Goal: Task Accomplishment & Management: Use online tool/utility

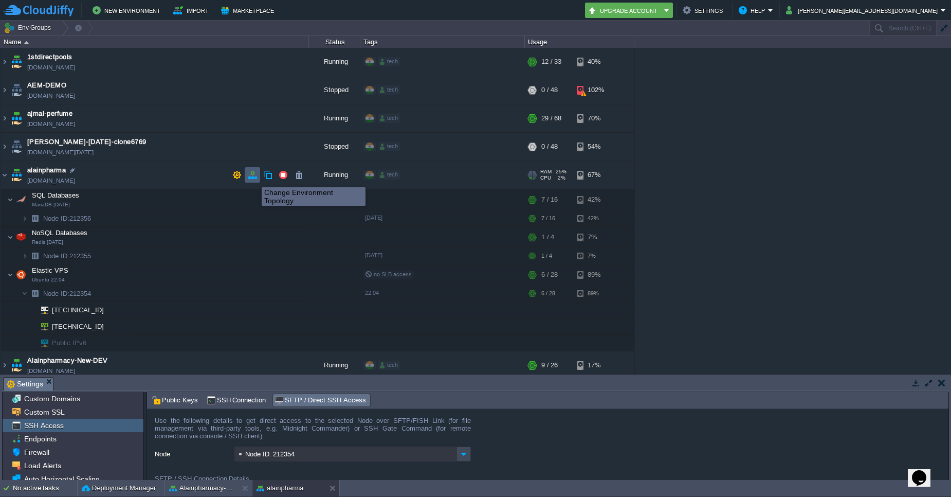
scroll to position [62, 0]
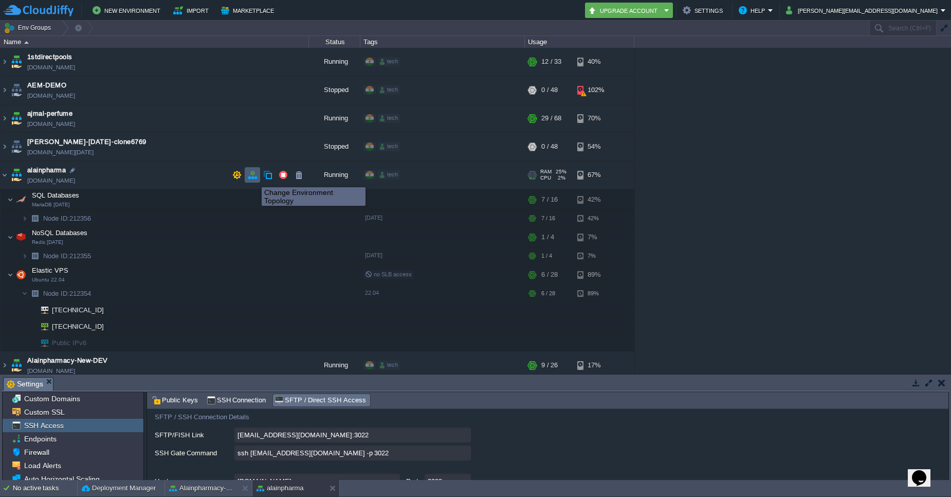
click at [254, 178] on button "button" at bounding box center [252, 174] width 9 height 9
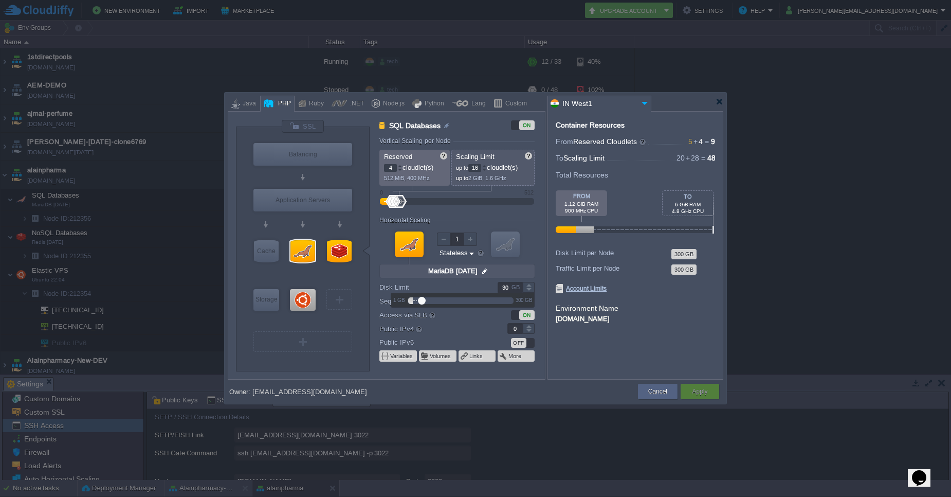
click at [530, 287] on div at bounding box center [528, 287] width 11 height 1
click at [530, 285] on div at bounding box center [529, 284] width 12 height 5
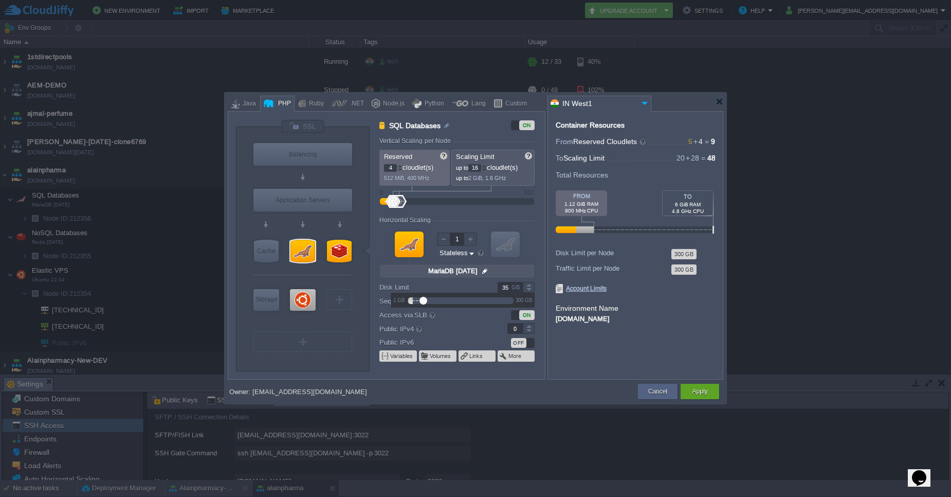
click at [530, 285] on div at bounding box center [529, 284] width 12 height 5
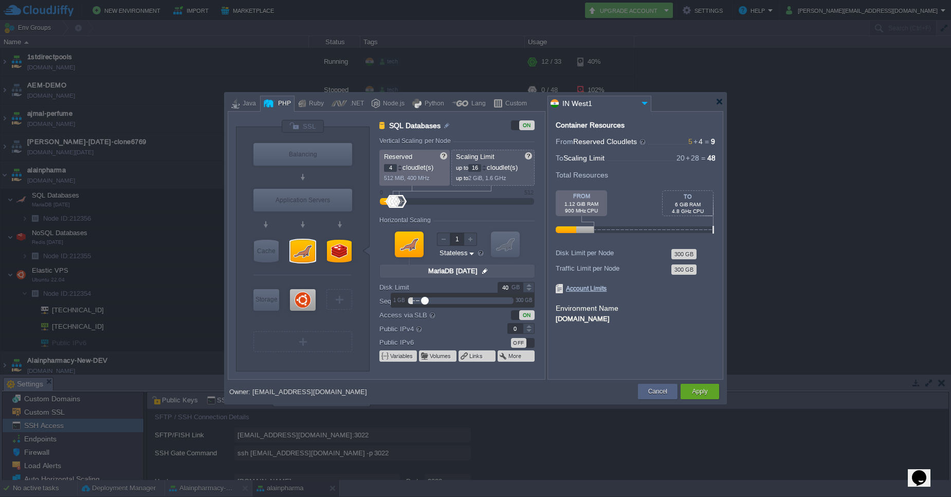
click at [530, 285] on div at bounding box center [529, 284] width 12 height 5
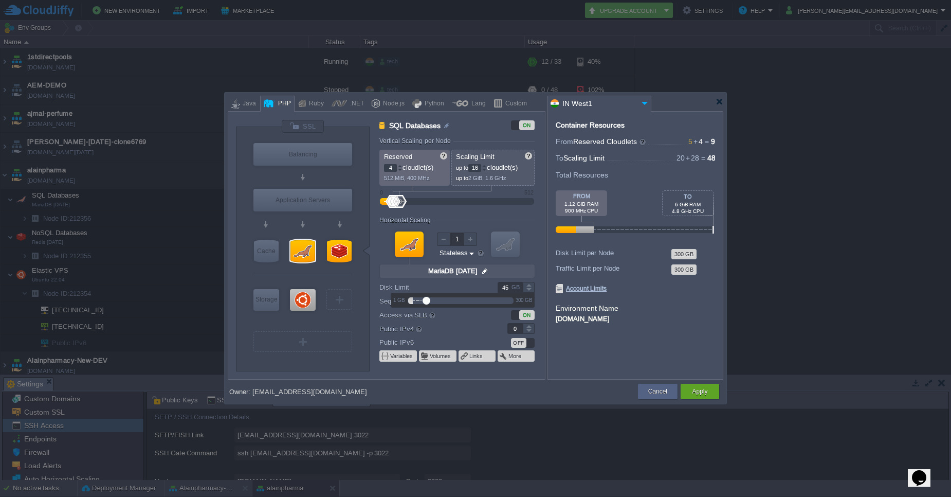
click at [530, 285] on div at bounding box center [529, 284] width 12 height 5
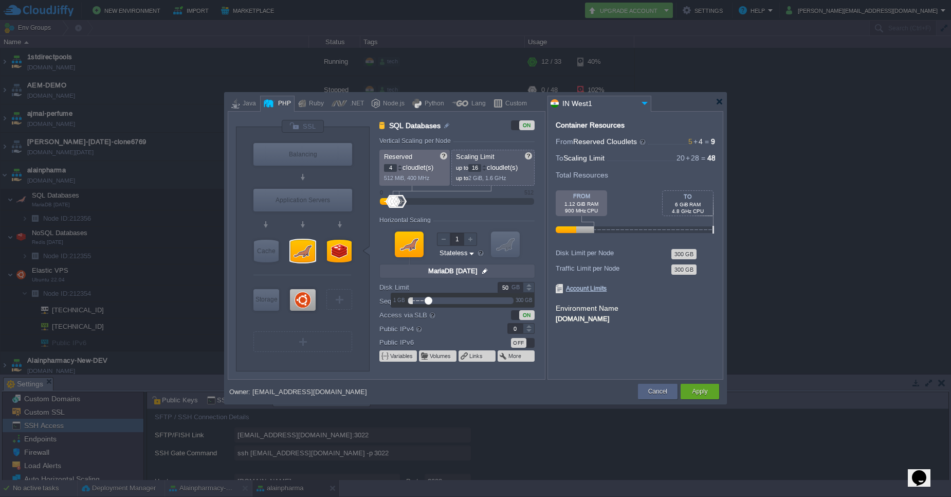
click at [530, 285] on div at bounding box center [529, 284] width 12 height 5
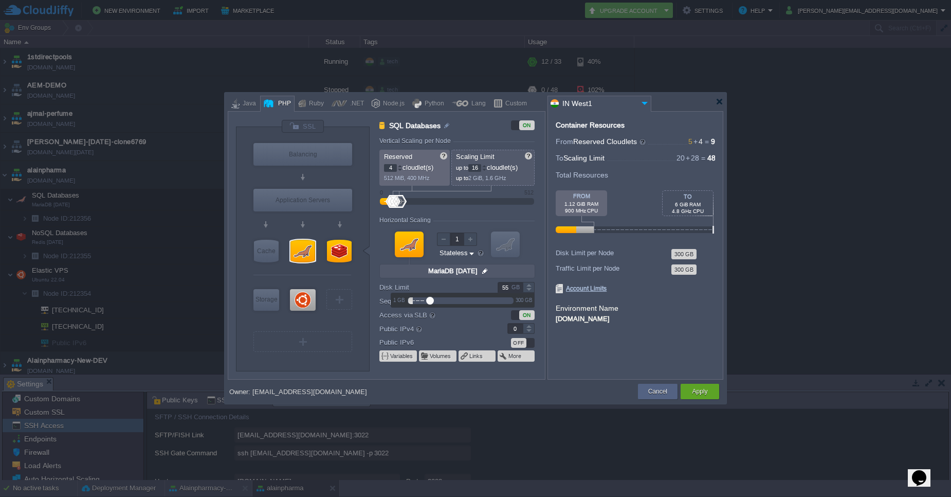
click at [530, 285] on div at bounding box center [529, 284] width 12 height 5
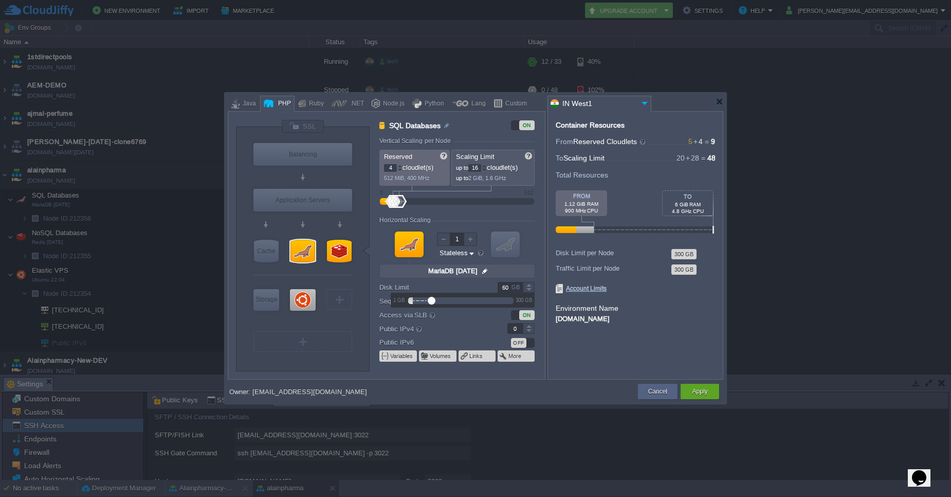
click at [530, 285] on div at bounding box center [529, 284] width 12 height 5
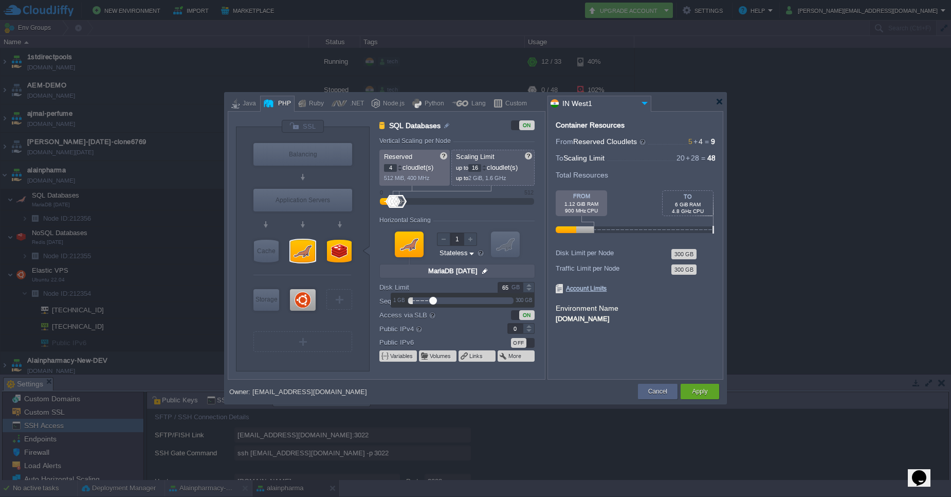
click at [530, 285] on div at bounding box center [529, 284] width 12 height 5
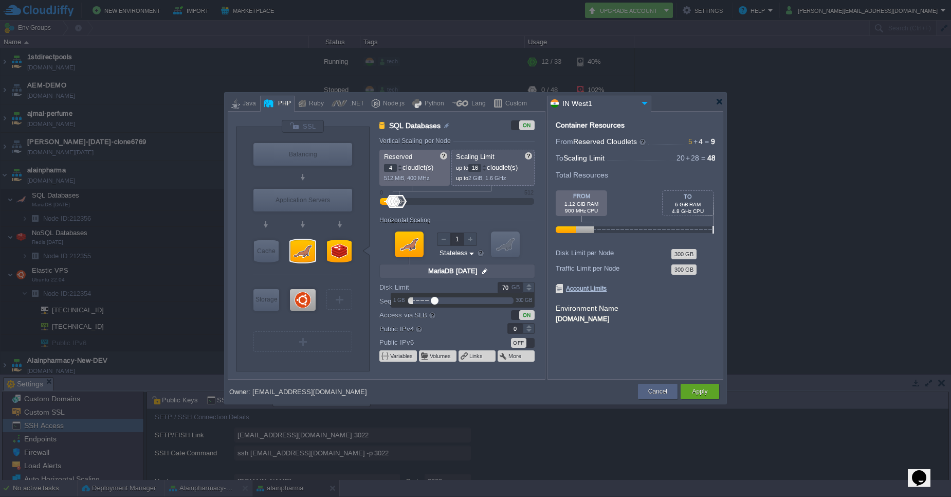
click at [530, 285] on div at bounding box center [529, 284] width 12 height 5
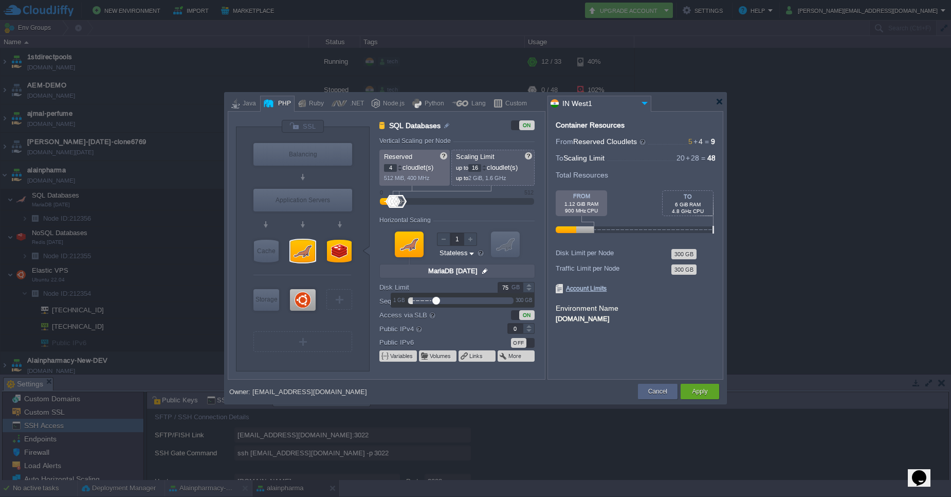
click at [530, 285] on div at bounding box center [529, 284] width 12 height 5
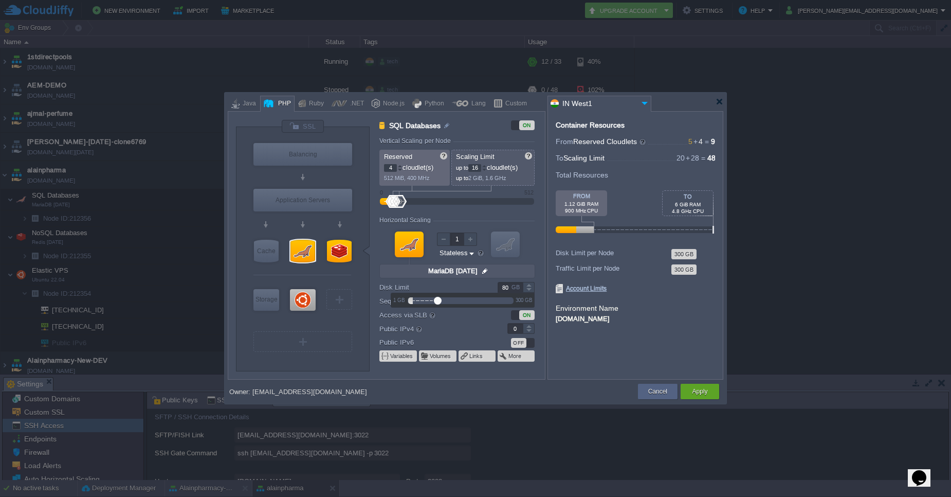
click at [530, 285] on div at bounding box center [529, 284] width 12 height 5
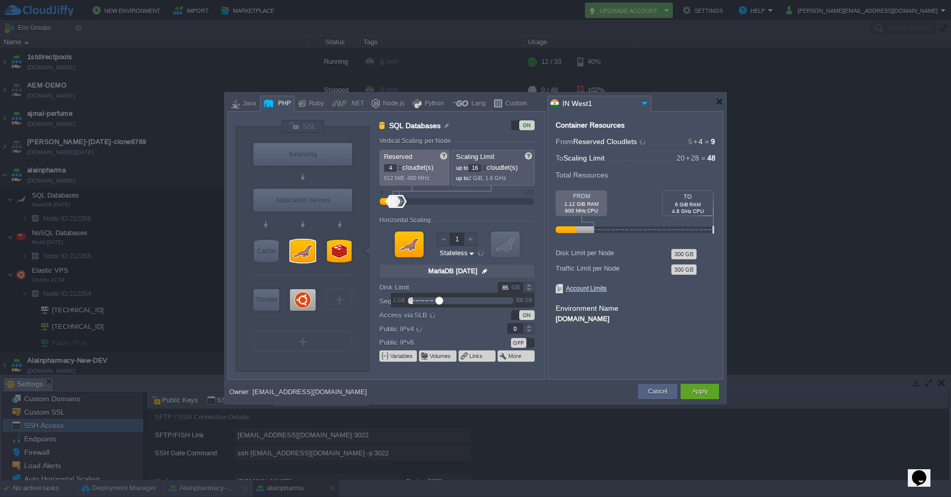
click at [530, 285] on div at bounding box center [529, 284] width 12 height 5
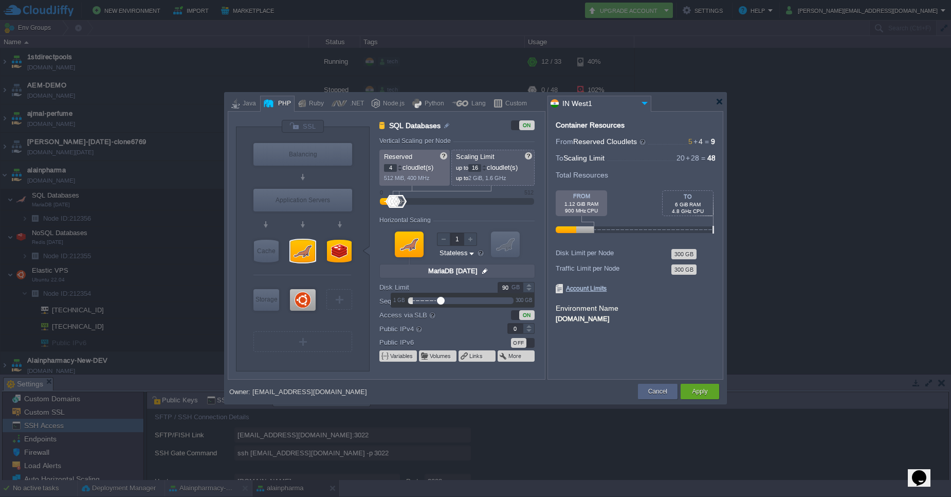
click at [530, 285] on div at bounding box center [529, 284] width 12 height 5
click at [528, 286] on div at bounding box center [529, 284] width 12 height 5
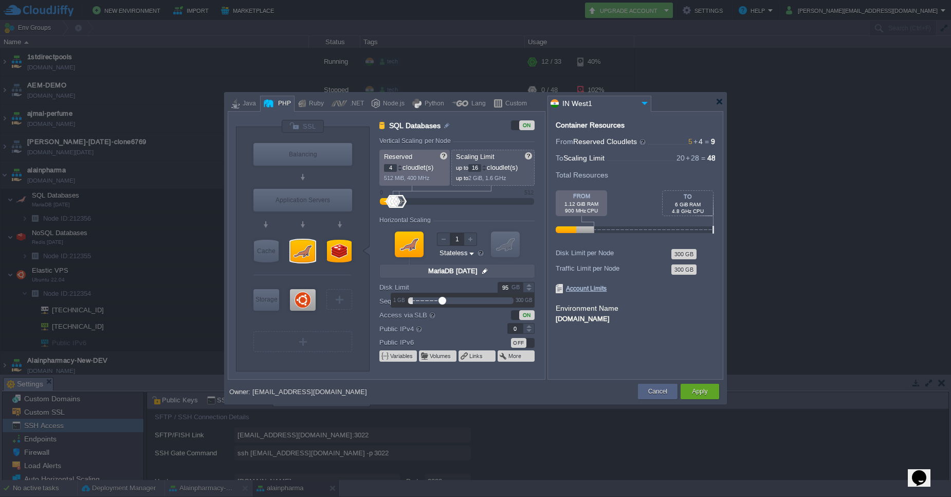
click at [528, 286] on div at bounding box center [529, 284] width 12 height 5
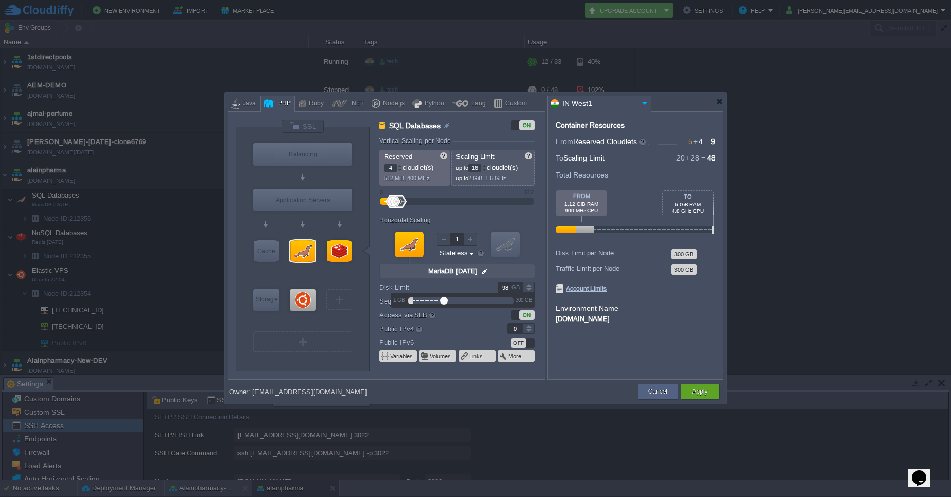
click at [527, 291] on div at bounding box center [529, 289] width 12 height 5
click at [527, 287] on div at bounding box center [529, 289] width 12 height 5
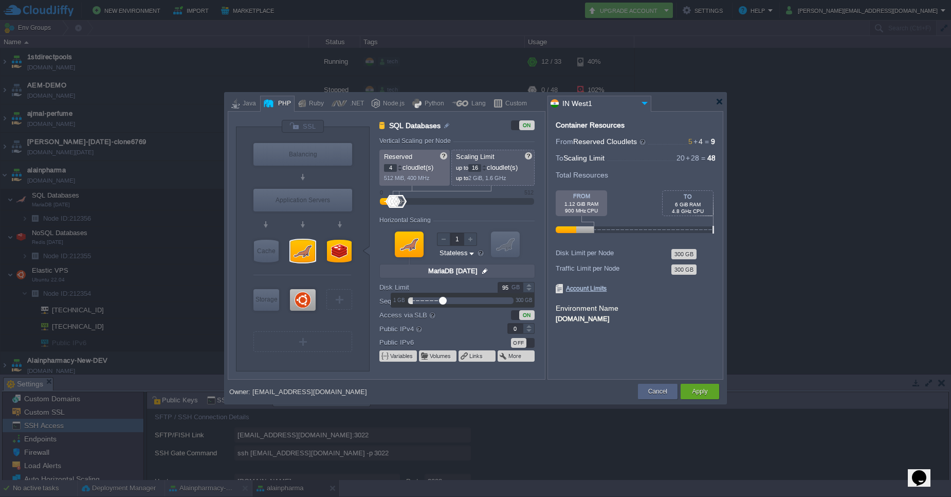
click at [529, 285] on div at bounding box center [529, 284] width 12 height 5
click at [528, 285] on div at bounding box center [529, 284] width 12 height 5
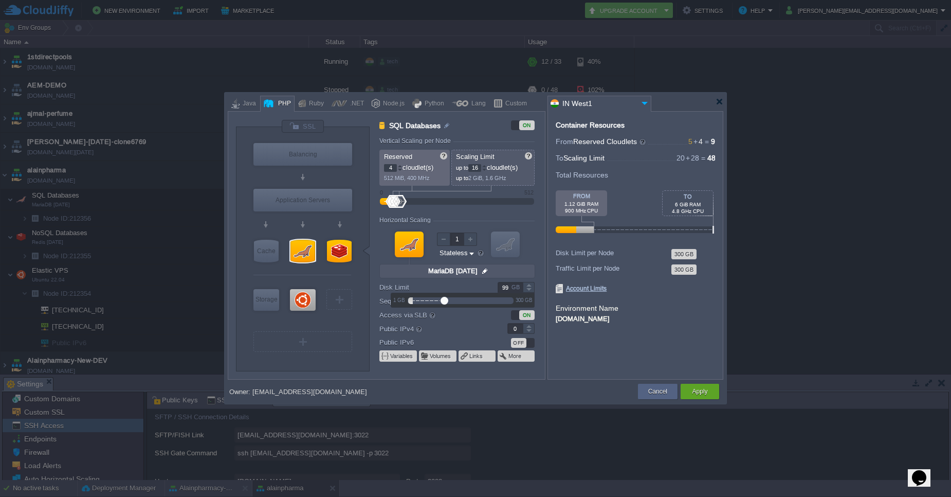
type input "100"
click at [531, 286] on div at bounding box center [529, 284] width 12 height 5
click at [688, 391] on div "Apply" at bounding box center [700, 391] width 39 height 15
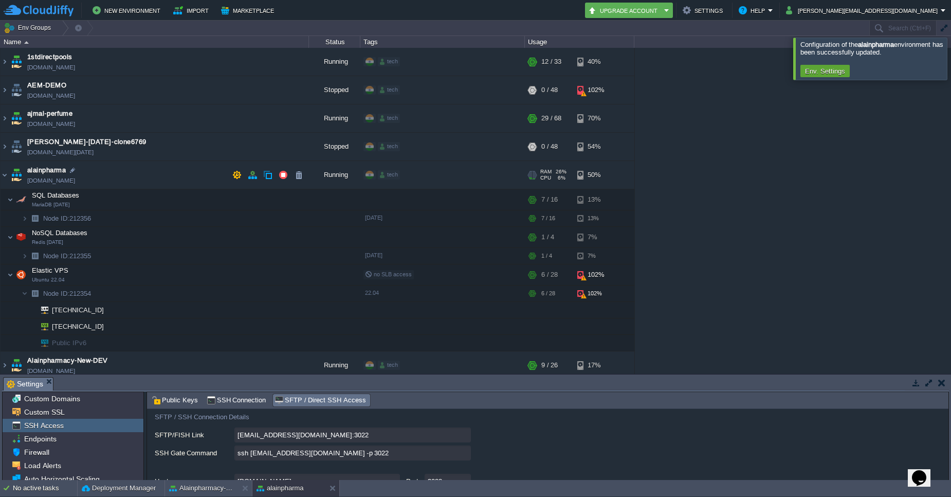
click at [232, 185] on td "[PERSON_NAME][DOMAIN_NAME]" at bounding box center [155, 175] width 308 height 28
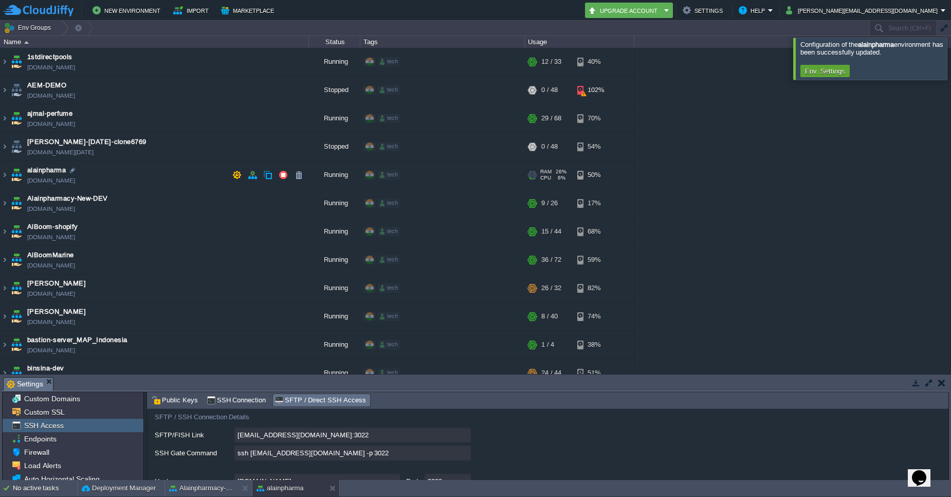
click at [212, 175] on td "[PERSON_NAME][DOMAIN_NAME]" at bounding box center [155, 175] width 308 height 28
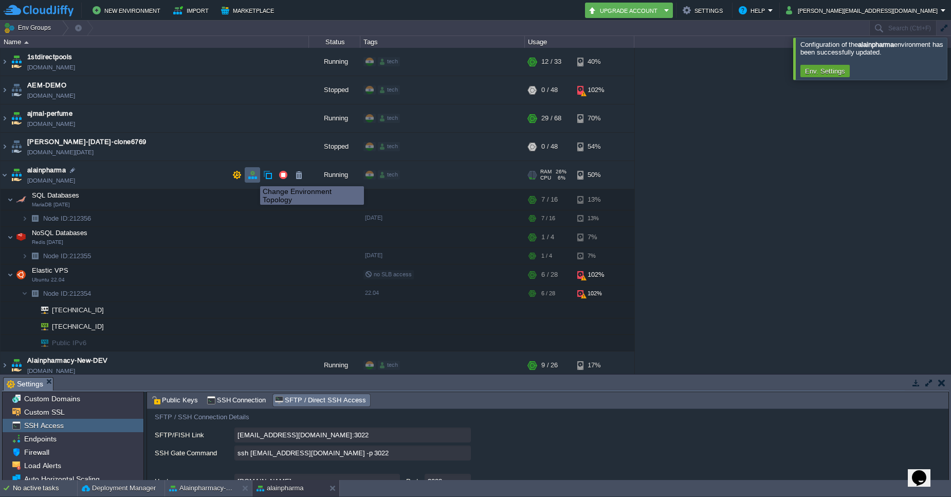
click at [252, 177] on button "button" at bounding box center [252, 174] width 9 height 9
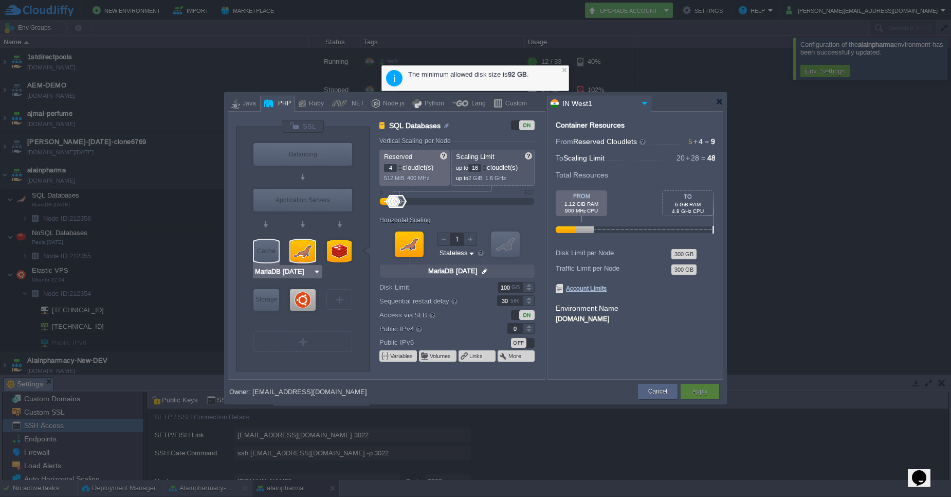
type input "Ubuntu 22.04"
click at [300, 305] on div at bounding box center [303, 300] width 26 height 22
type input "Elastic VPS"
type input "28"
type input "Ubuntu 22.04"
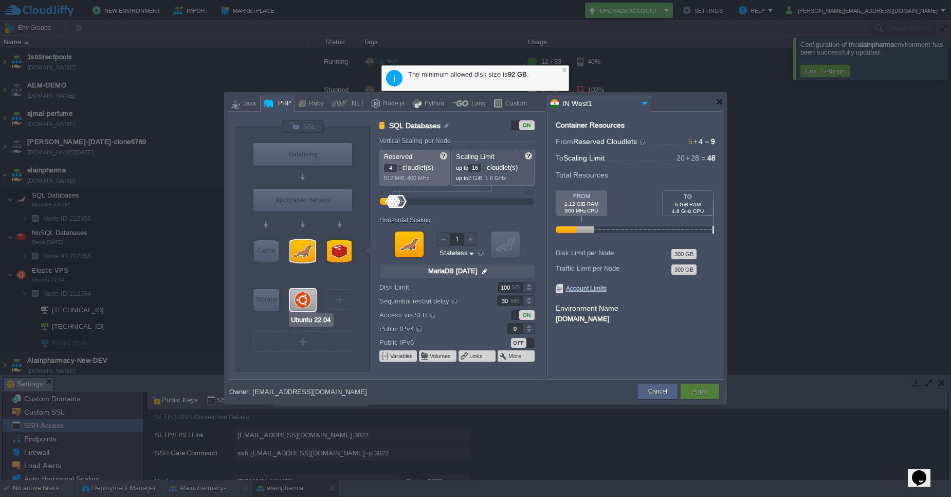
type input "null"
type input "22.04"
type input "Stateful"
type input "90"
type input "1"
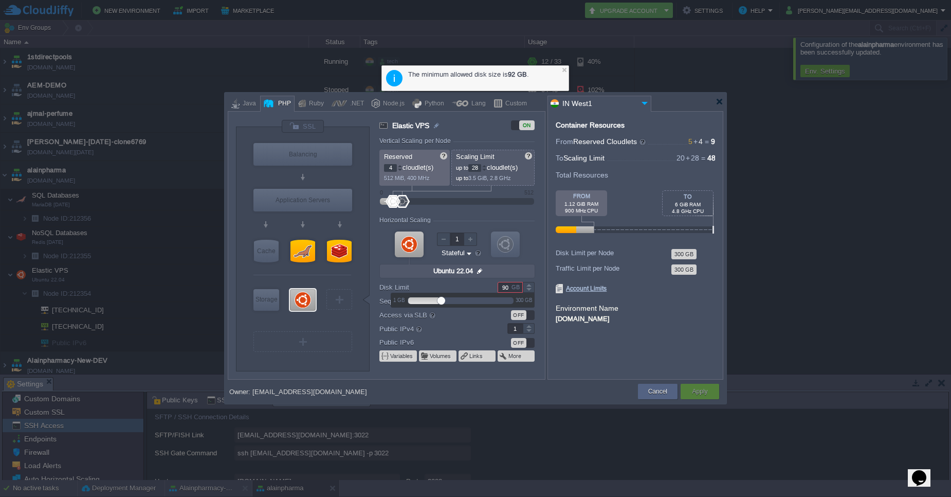
type input "MariaDB [DATE]"
click at [648, 395] on button "Cancel" at bounding box center [657, 391] width 19 height 10
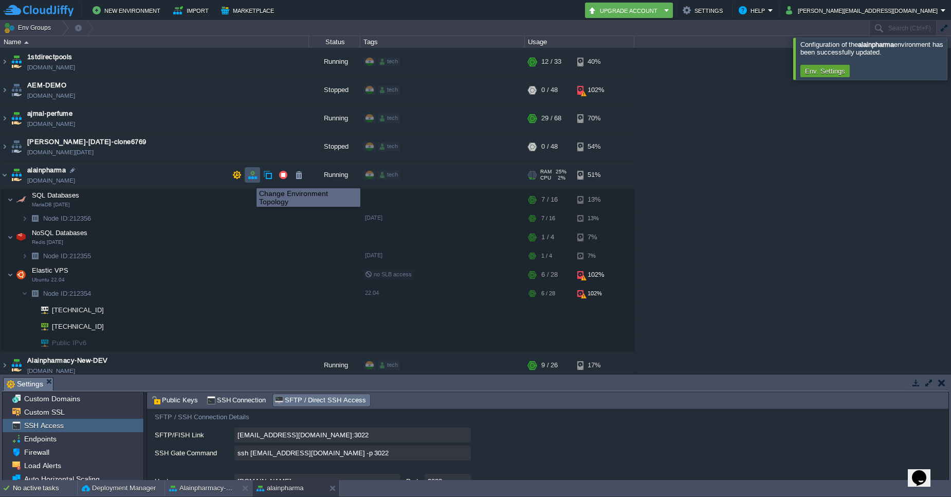
click at [249, 179] on button "button" at bounding box center [252, 174] width 9 height 9
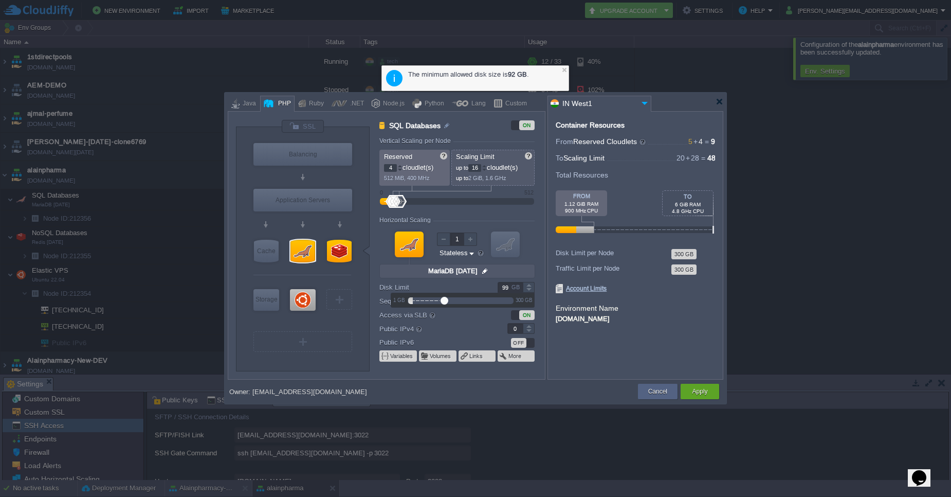
click at [527, 289] on div at bounding box center [529, 289] width 12 height 5
click at [528, 291] on div at bounding box center [529, 289] width 12 height 5
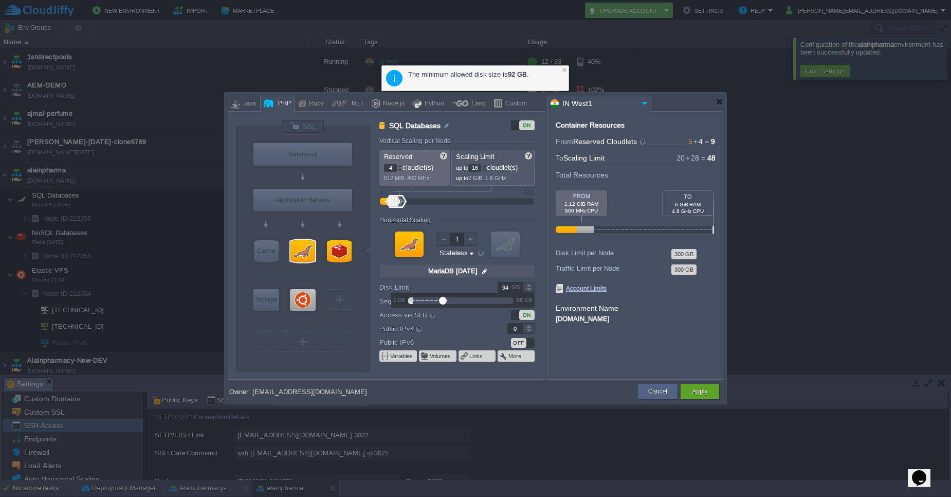
click at [528, 291] on div at bounding box center [529, 289] width 12 height 5
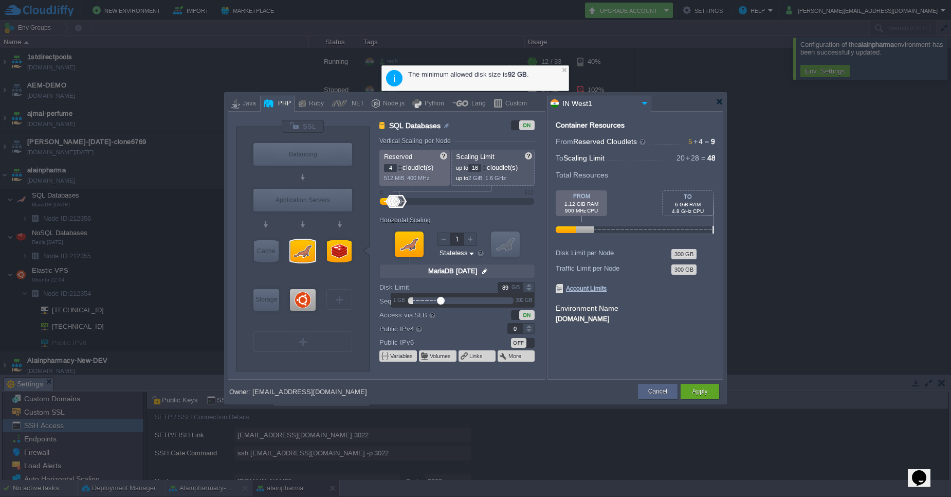
click at [528, 291] on div at bounding box center [529, 289] width 12 height 5
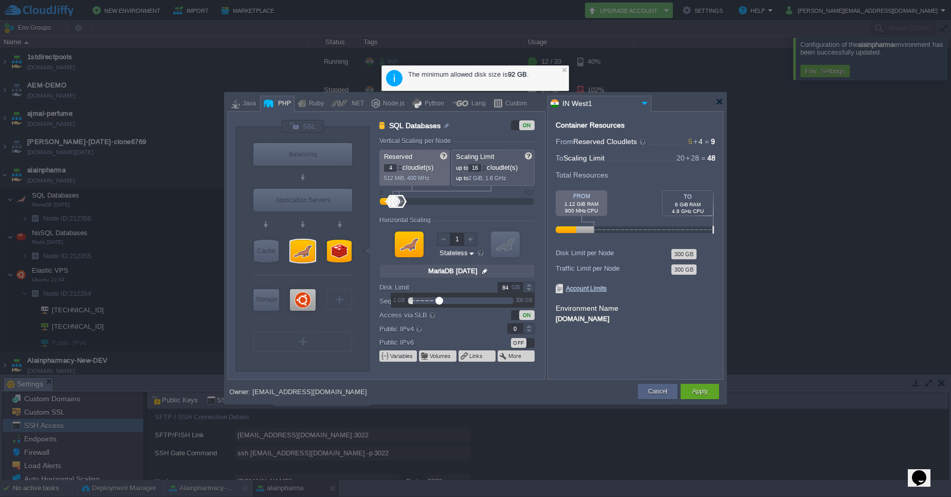
click at [528, 291] on div at bounding box center [529, 289] width 12 height 5
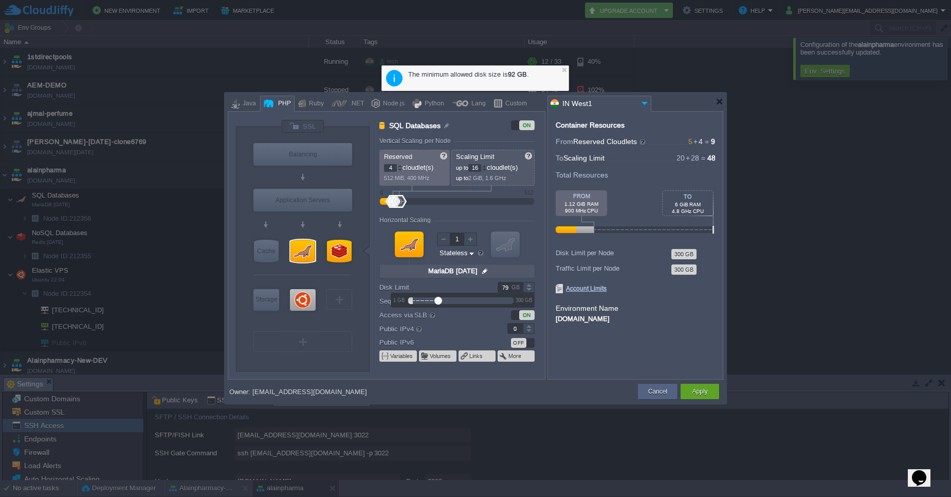
click at [528, 291] on div at bounding box center [529, 289] width 12 height 5
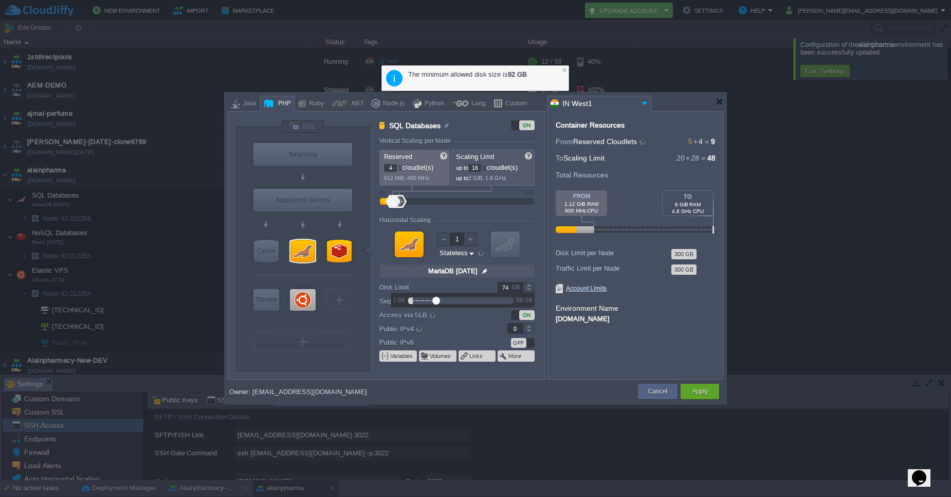
click at [528, 291] on div at bounding box center [529, 289] width 12 height 5
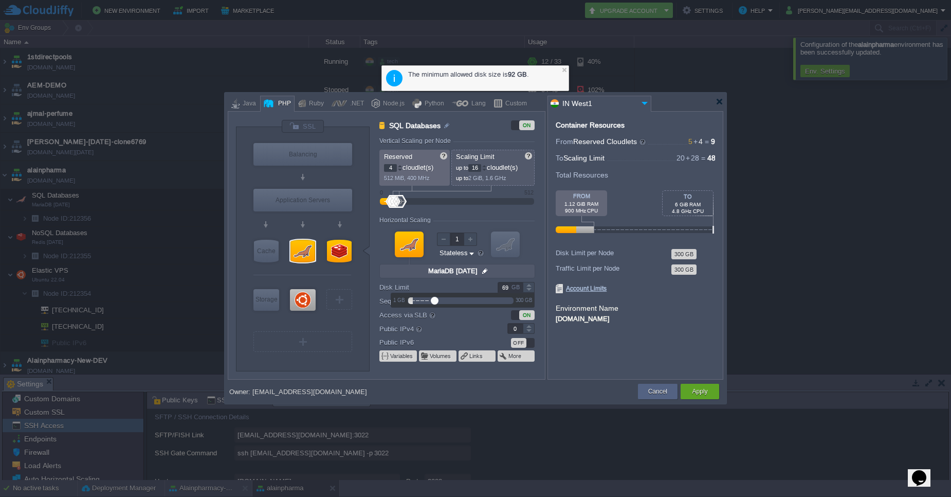
click at [528, 291] on div at bounding box center [529, 289] width 12 height 5
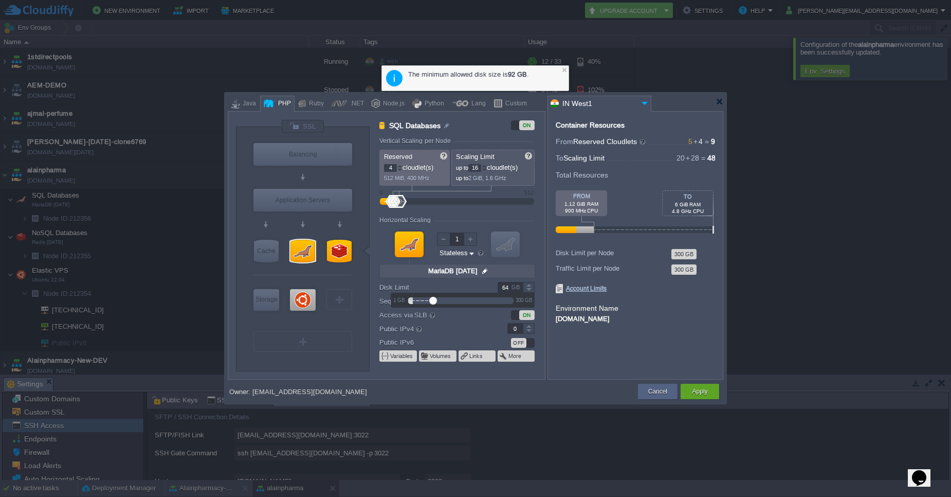
click at [528, 291] on div at bounding box center [529, 289] width 12 height 5
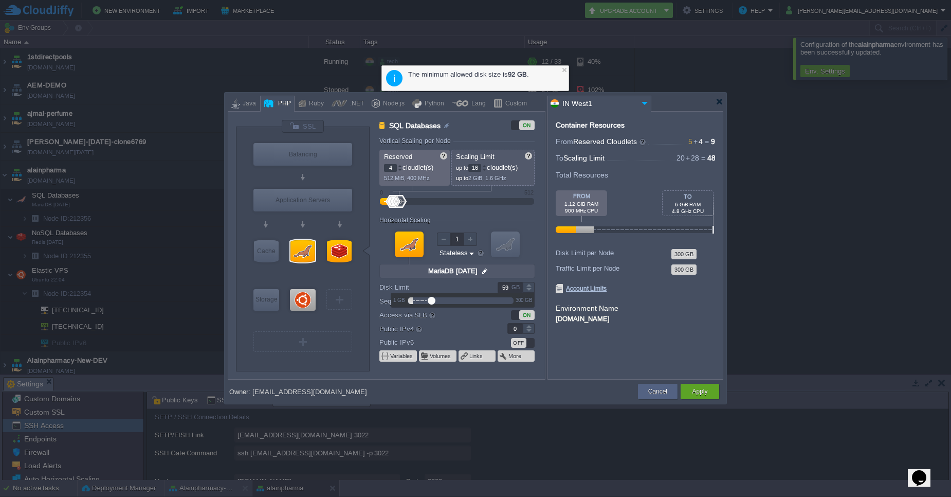
click at [528, 291] on div at bounding box center [529, 289] width 12 height 5
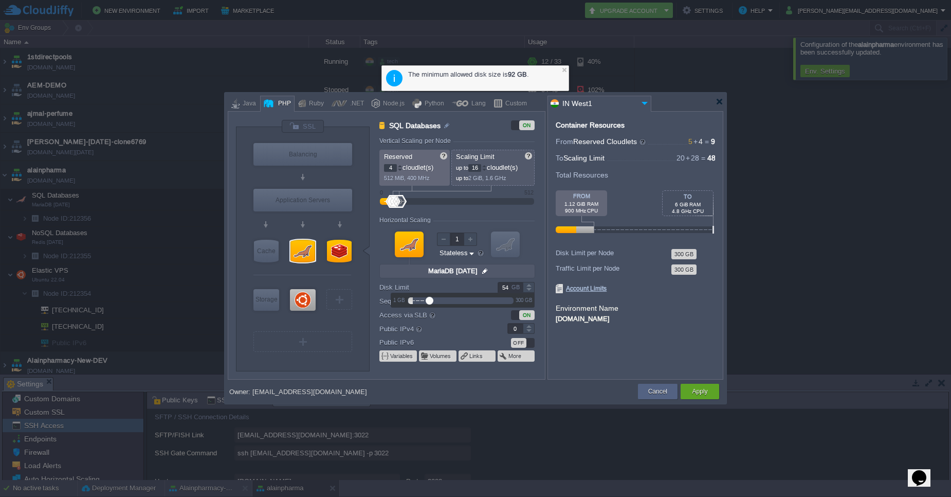
click at [528, 291] on div at bounding box center [529, 289] width 12 height 5
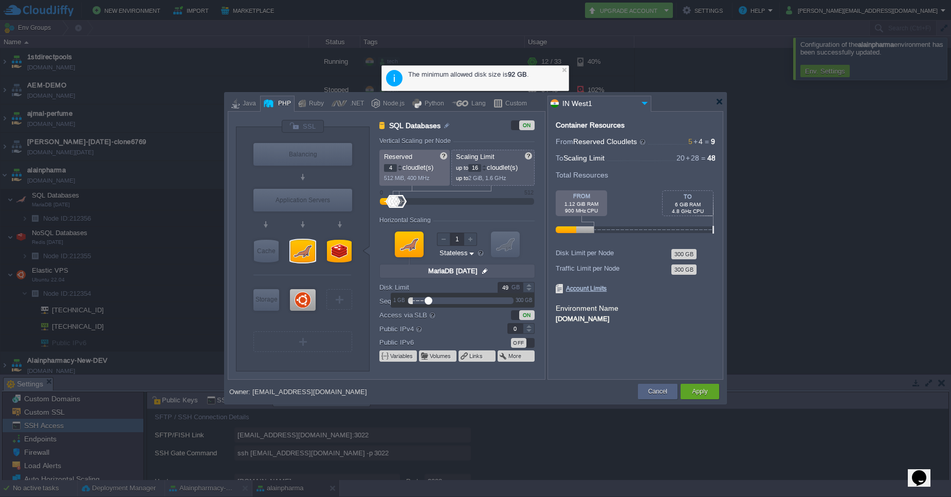
click at [528, 291] on div at bounding box center [529, 289] width 12 height 5
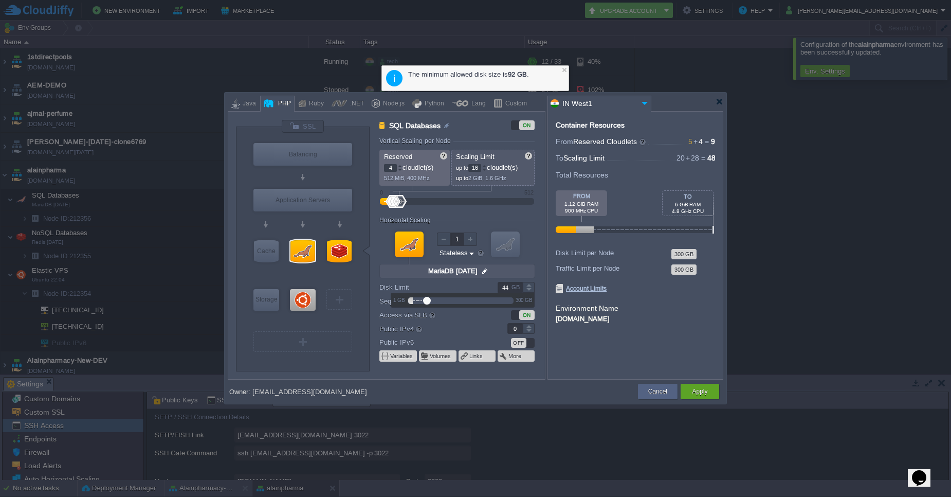
click at [528, 291] on div at bounding box center [529, 289] width 12 height 5
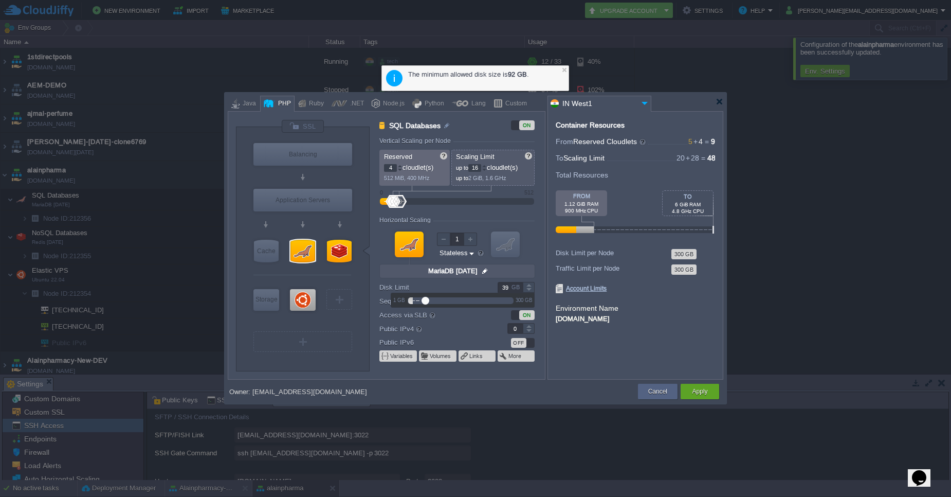
click at [528, 291] on div at bounding box center [529, 289] width 12 height 5
click at [527, 291] on div at bounding box center [529, 289] width 12 height 5
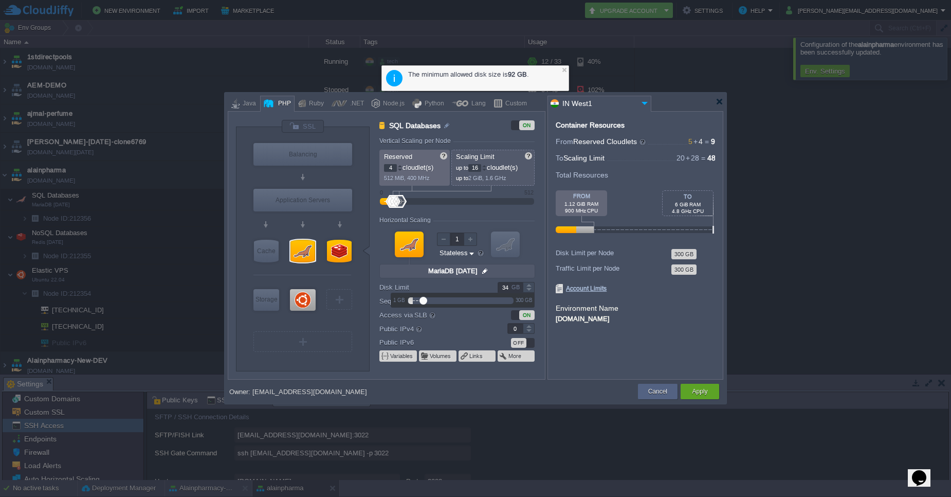
click at [527, 291] on div at bounding box center [529, 289] width 12 height 5
type input "30"
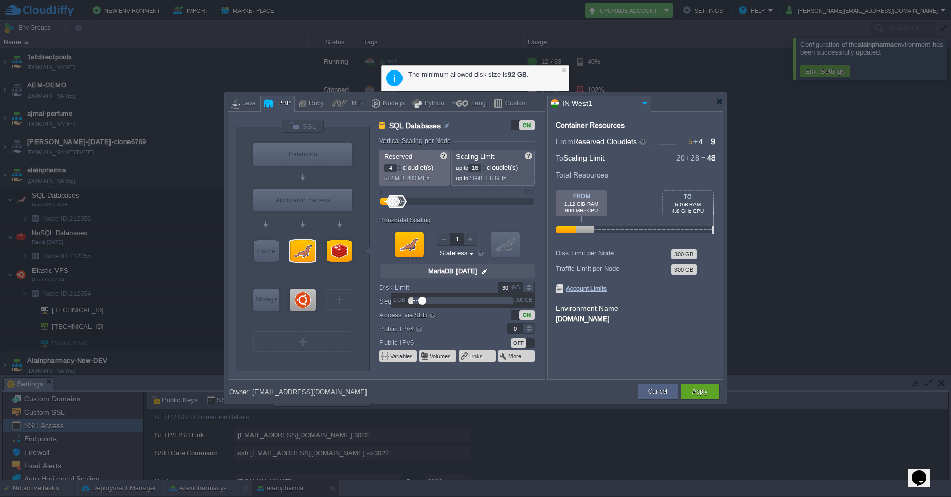
click at [527, 291] on div at bounding box center [529, 289] width 12 height 5
click at [298, 302] on div at bounding box center [303, 300] width 26 height 22
type input "Elastic VPS"
type input "28"
type input "Ubuntu 22.04"
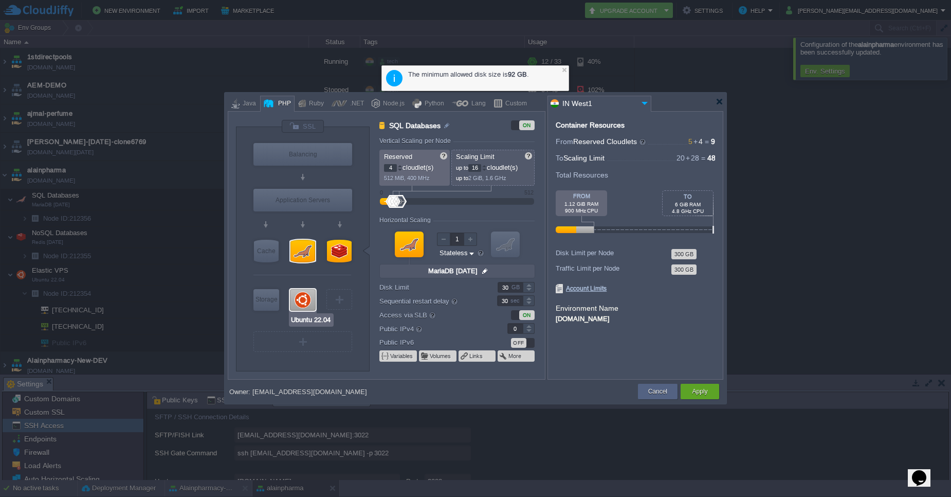
type input "null"
type input "22.04"
type input "Stateful"
type input "90"
type input "1"
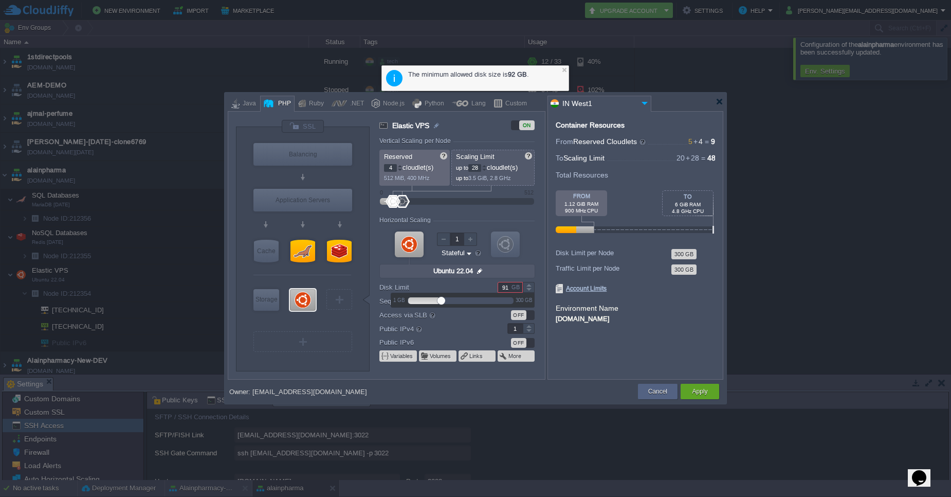
click at [528, 286] on div at bounding box center [529, 284] width 12 height 5
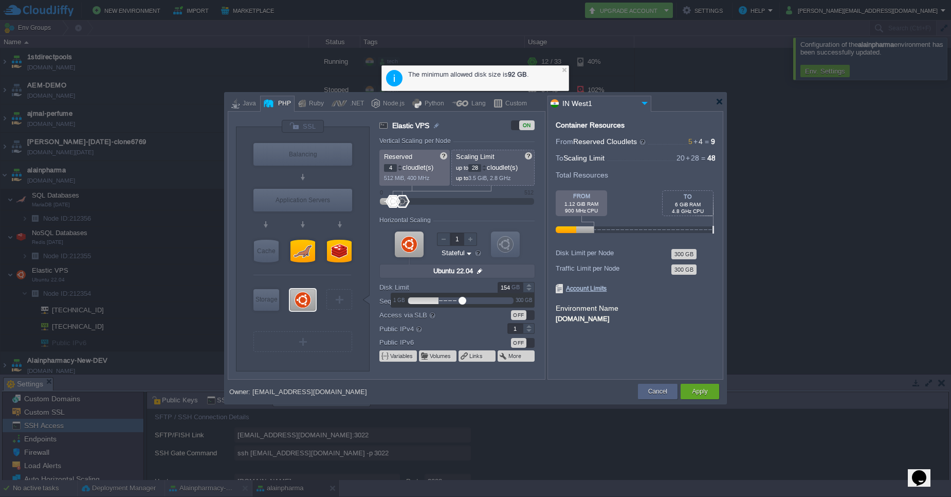
click at [531, 291] on div at bounding box center [529, 289] width 12 height 5
type input "150"
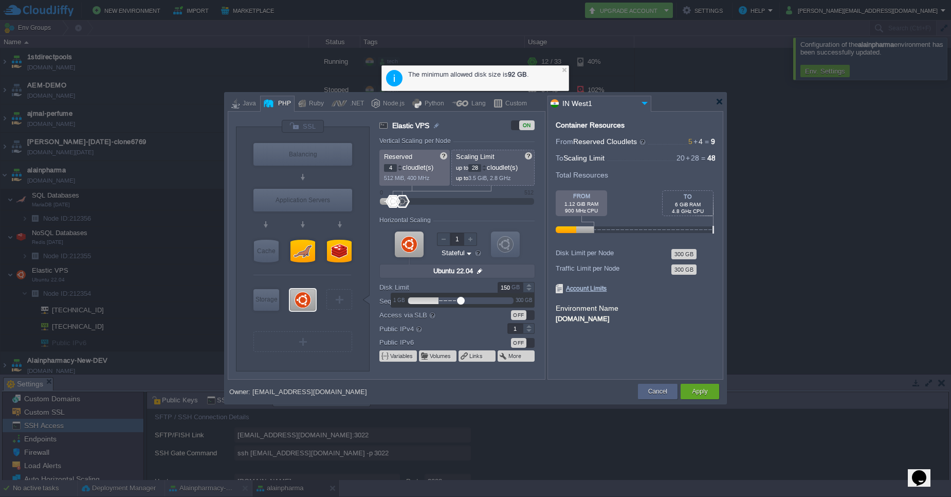
click at [531, 291] on div at bounding box center [529, 289] width 12 height 5
click at [697, 390] on button "Apply" at bounding box center [699, 391] width 15 height 10
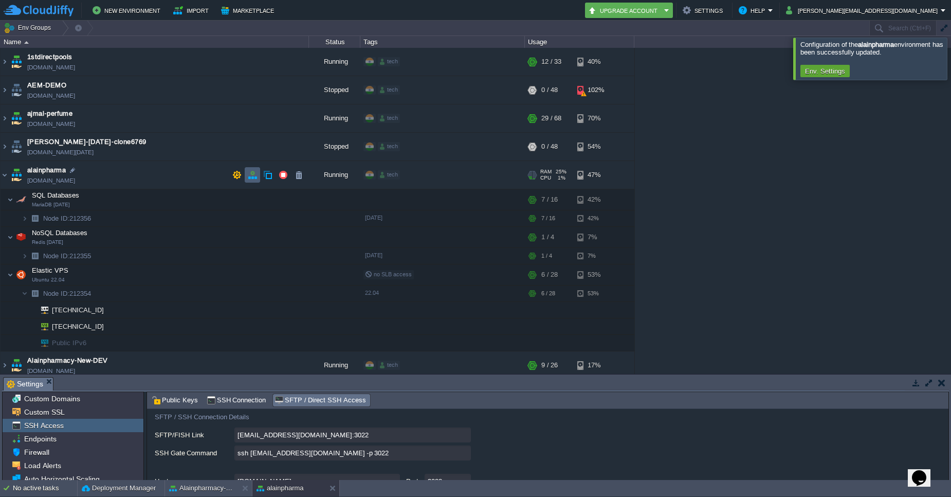
click at [246, 174] on td at bounding box center [252, 174] width 15 height 15
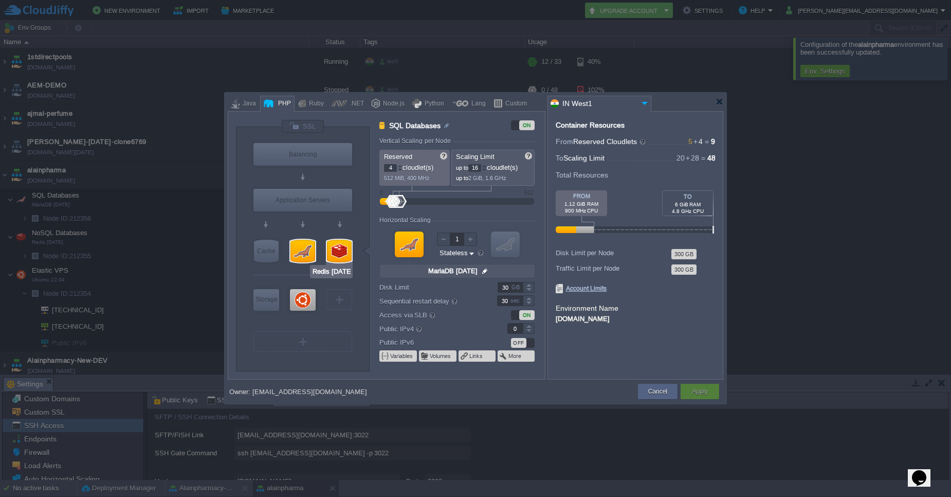
type input "Ubuntu 22.04"
click at [294, 304] on div at bounding box center [303, 300] width 26 height 22
type input "Elastic VPS"
type input "28"
type input "Ubuntu 22.04"
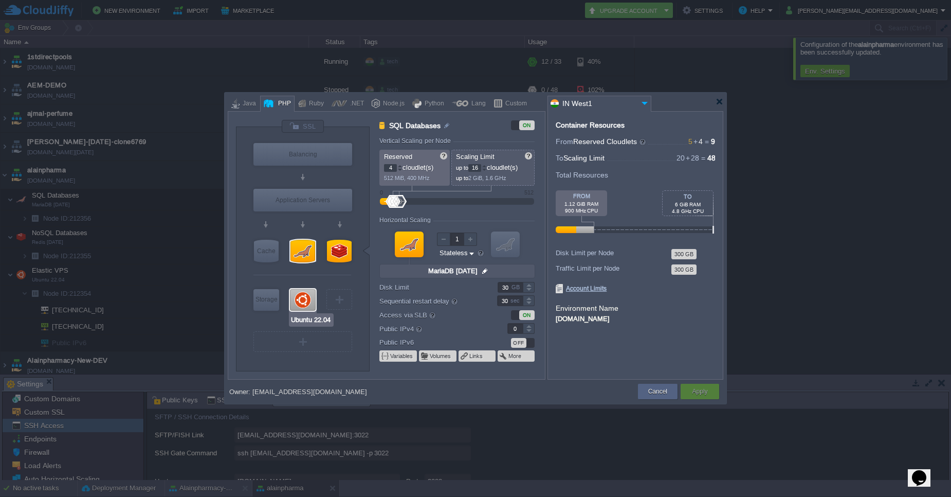
type input "null"
type input "22.04"
type input "Stateful"
type input "150"
type input "1"
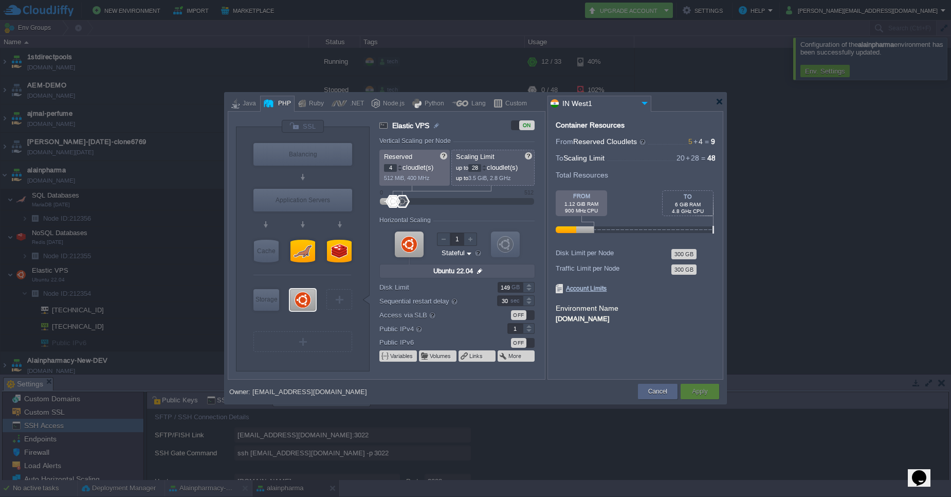
click at [530, 288] on div at bounding box center [529, 289] width 12 height 5
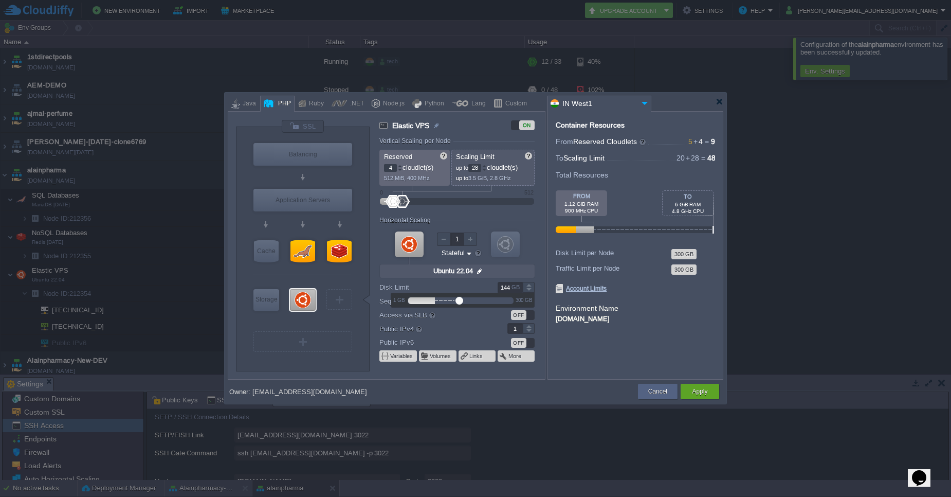
click at [530, 288] on div at bounding box center [529, 289] width 12 height 5
click at [528, 285] on div at bounding box center [529, 284] width 12 height 5
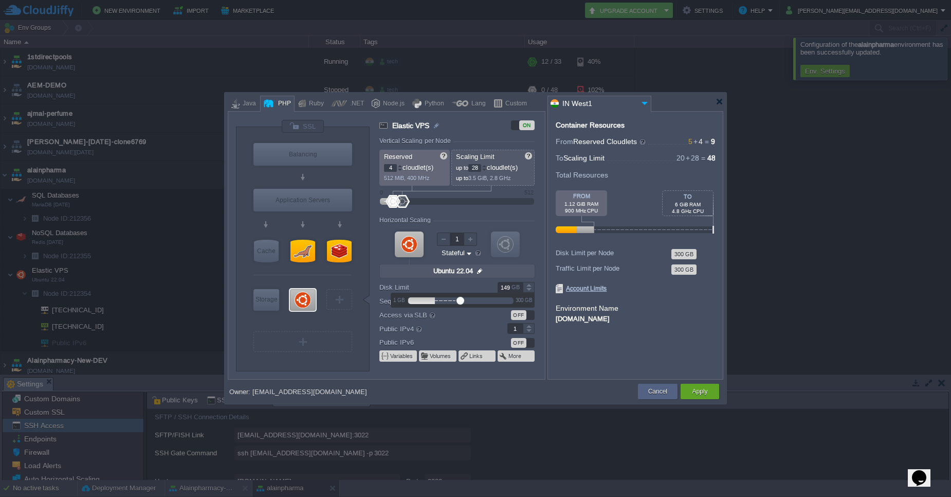
click at [528, 285] on div at bounding box center [529, 284] width 12 height 5
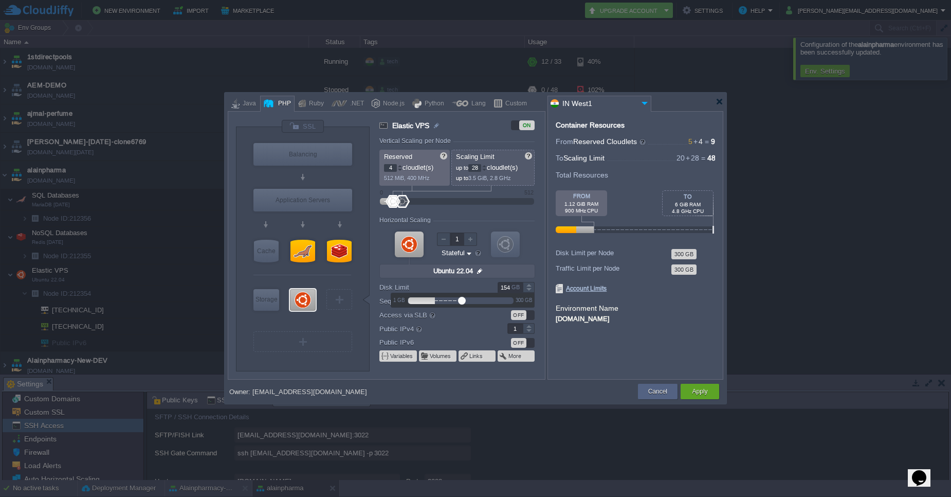
click at [529, 285] on div at bounding box center [529, 284] width 12 height 5
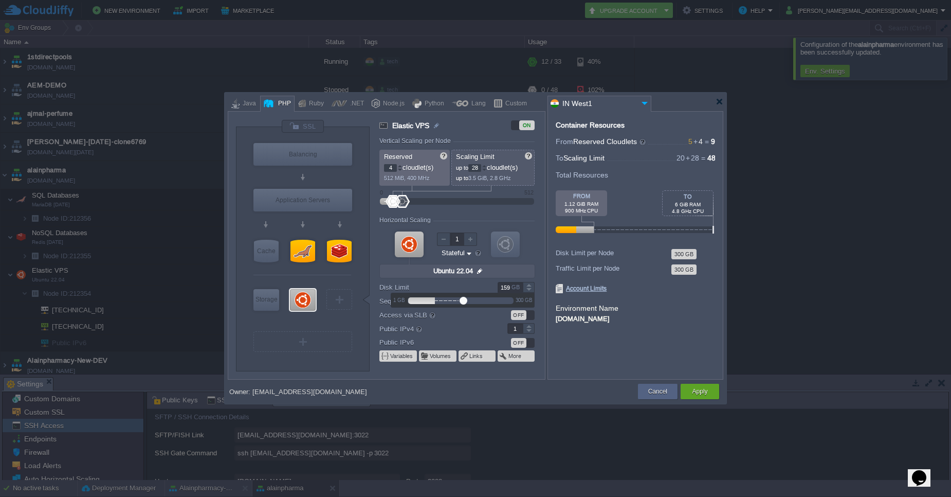
click at [529, 285] on div at bounding box center [529, 284] width 12 height 5
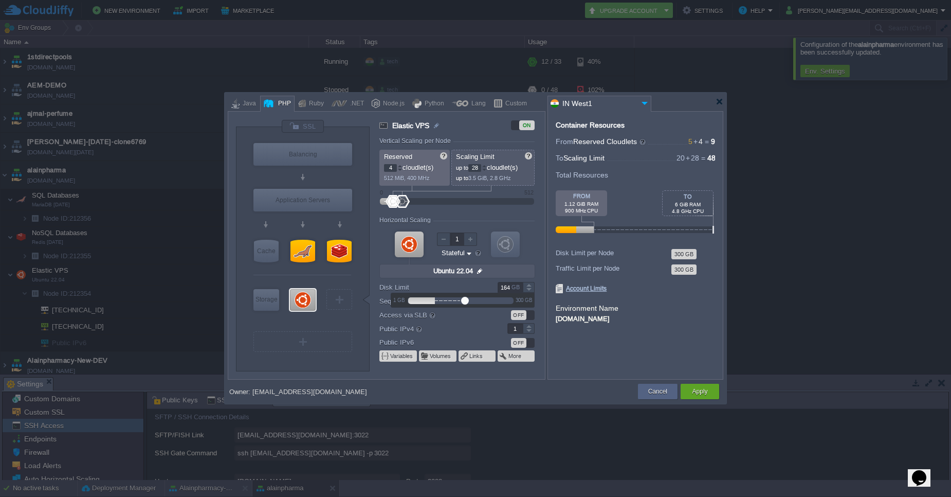
click at [529, 285] on div at bounding box center [529, 284] width 12 height 5
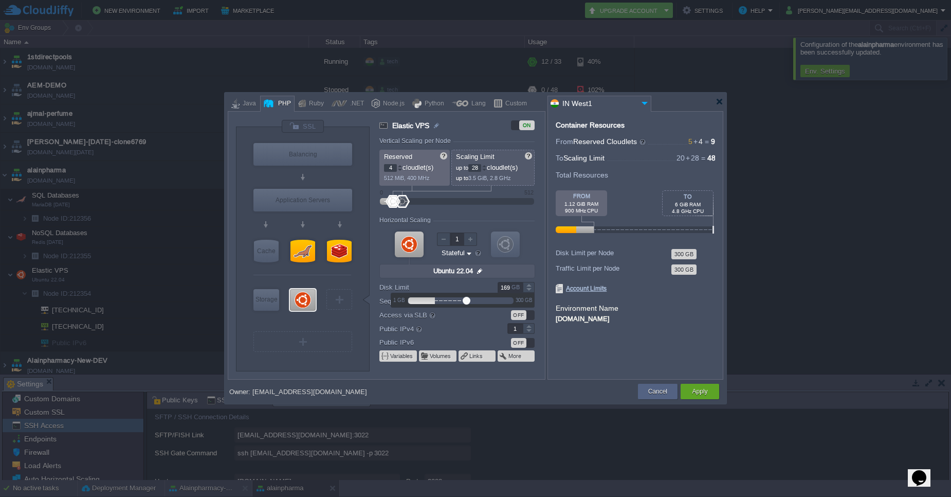
click at [529, 285] on div at bounding box center [529, 284] width 12 height 5
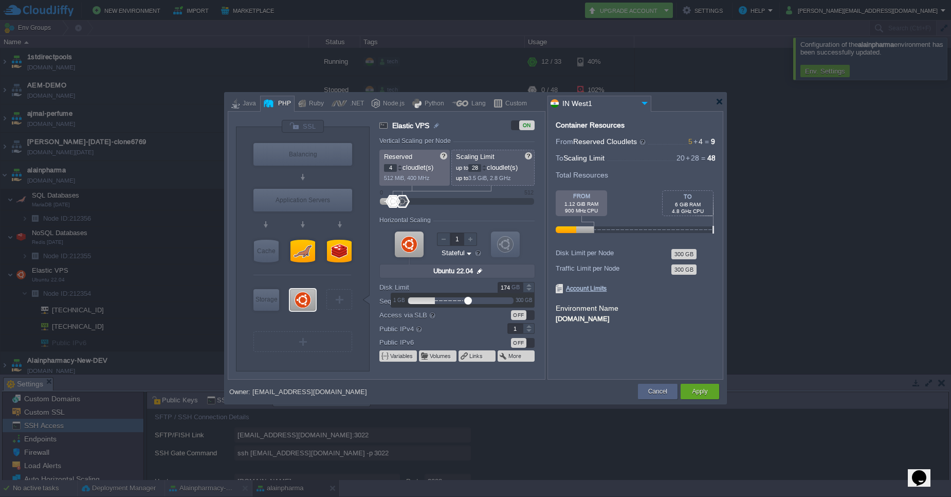
click at [529, 285] on div at bounding box center [529, 284] width 12 height 5
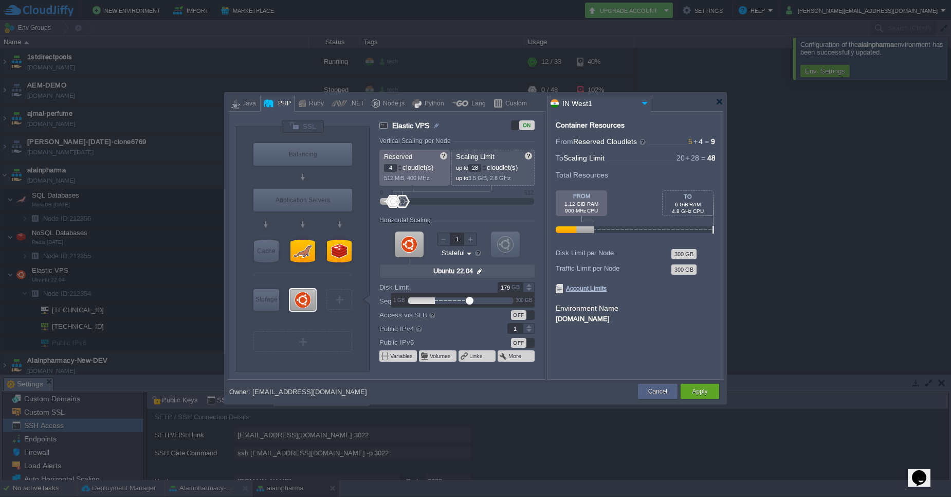
click at [529, 285] on div at bounding box center [529, 284] width 12 height 5
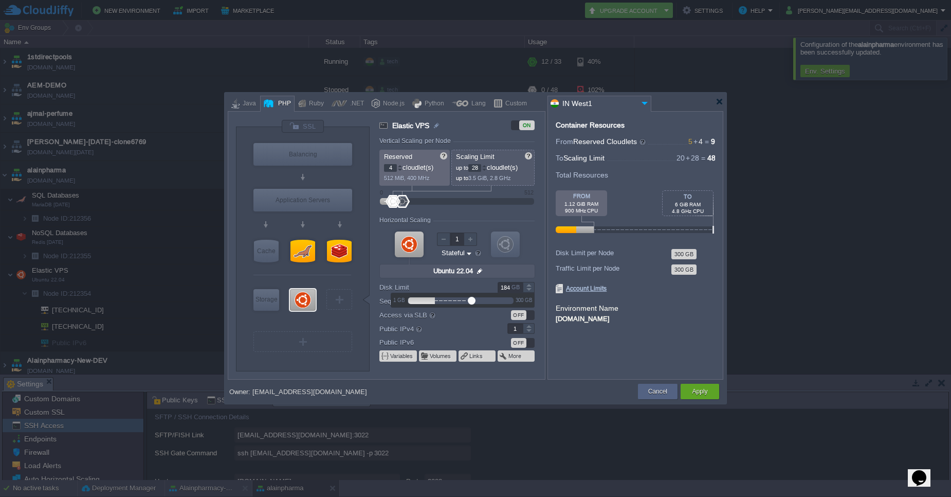
click at [529, 285] on div at bounding box center [529, 284] width 12 height 5
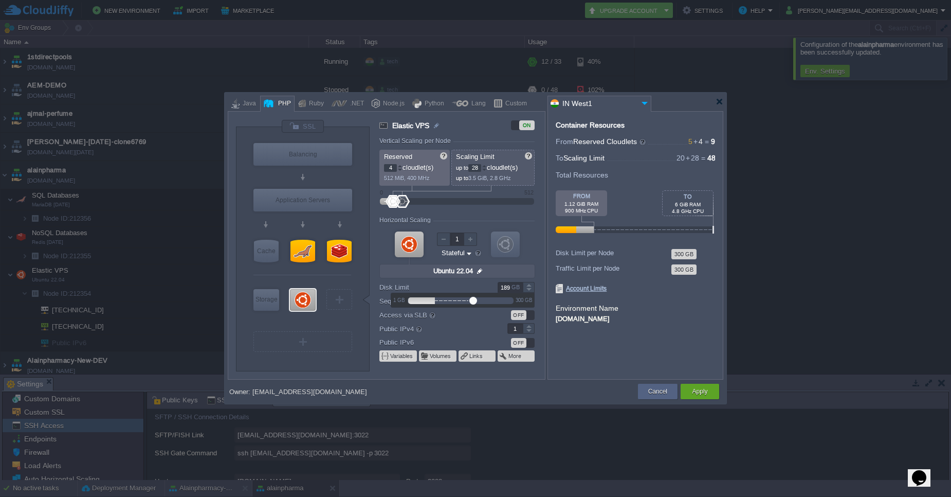
click at [529, 285] on div at bounding box center [529, 284] width 12 height 5
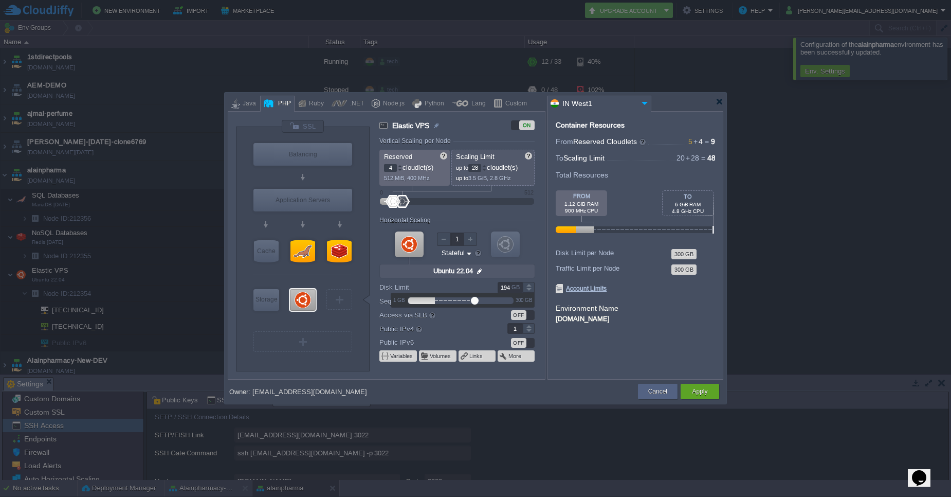
click at [529, 285] on div at bounding box center [529, 284] width 12 height 5
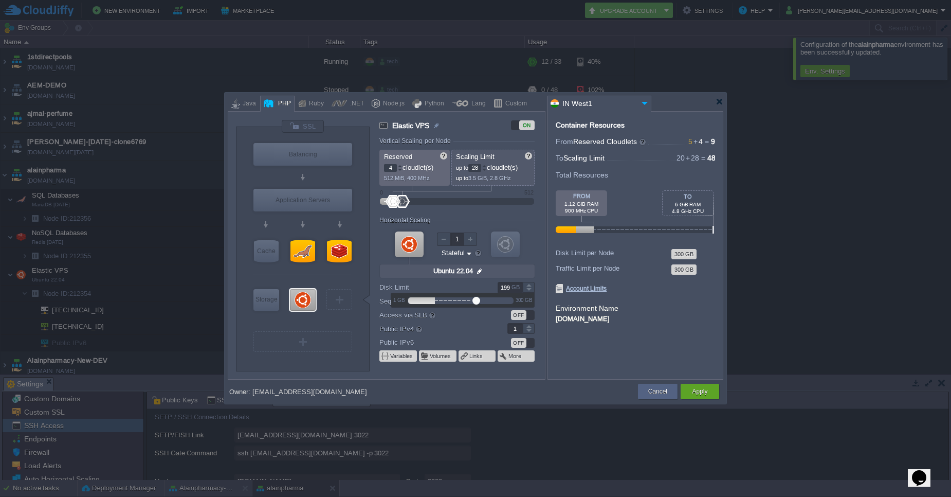
click at [529, 285] on div at bounding box center [529, 284] width 12 height 5
type input "200"
click at [529, 285] on div at bounding box center [529, 284] width 12 height 5
click at [696, 394] on button "Apply" at bounding box center [699, 391] width 15 height 10
